Goal: Information Seeking & Learning: Check status

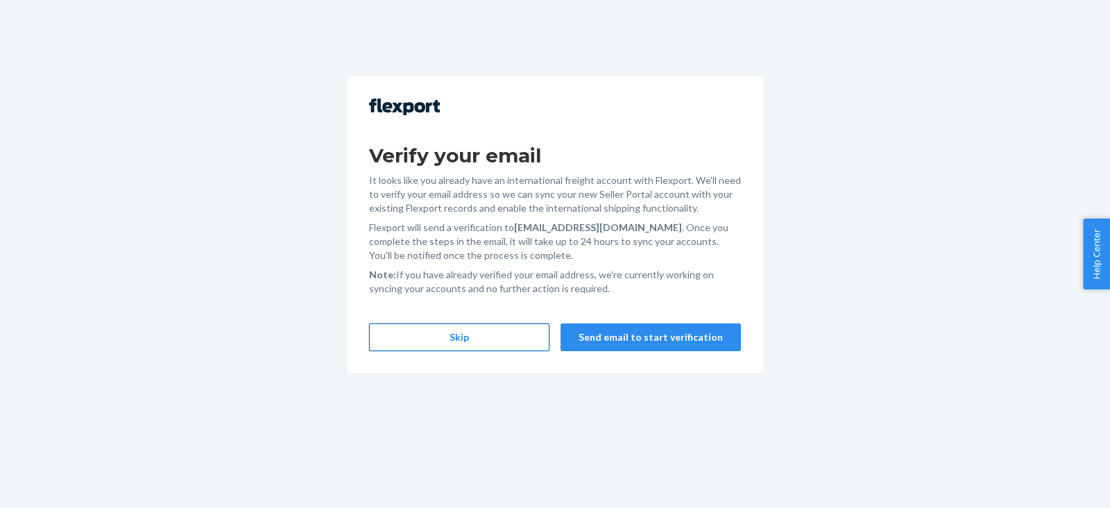
click at [495, 331] on button "Skip" at bounding box center [459, 337] width 180 height 28
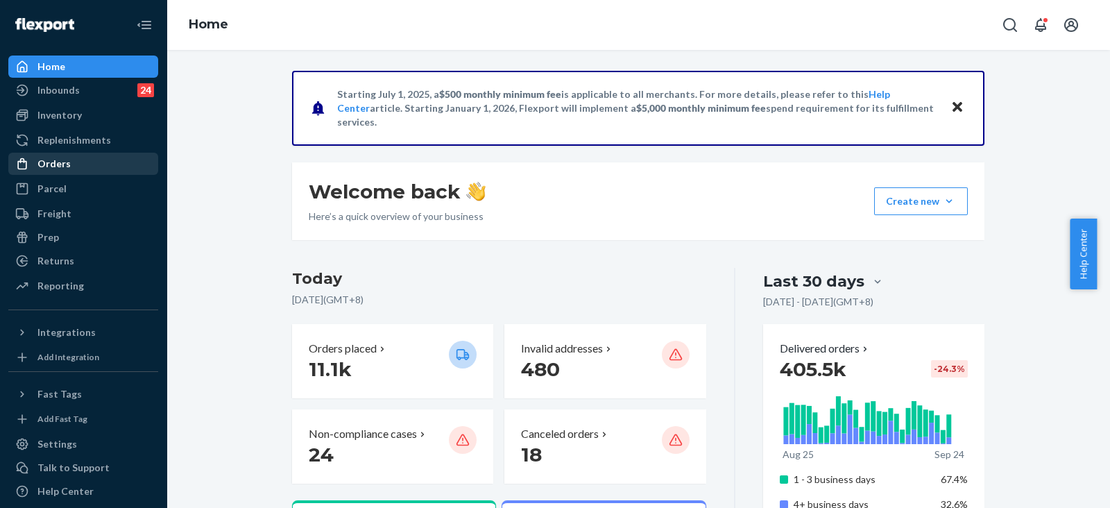
click at [62, 157] on div "Orders" at bounding box center [53, 164] width 33 height 14
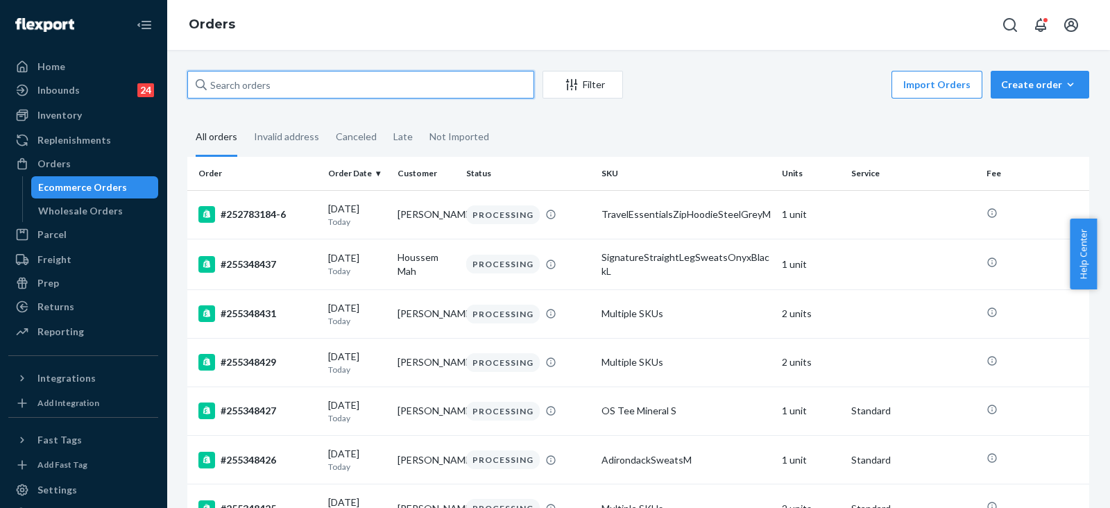
click at [274, 84] on input "text" at bounding box center [360, 85] width 347 height 28
paste input "#255189648"
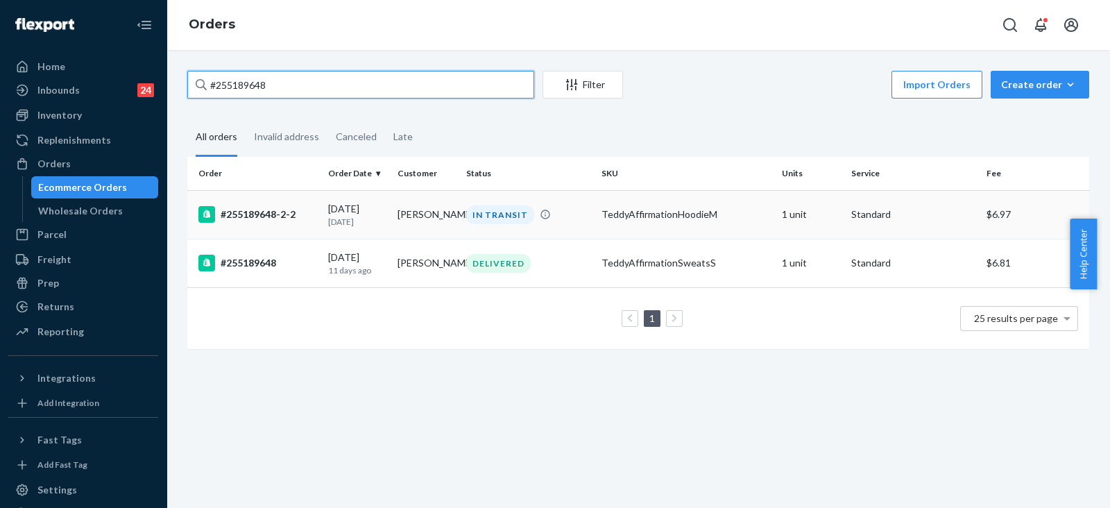
type input "#255189648"
click at [509, 223] on div "IN TRANSIT" at bounding box center [500, 214] width 68 height 19
